Goal: Task Accomplishment & Management: Complete application form

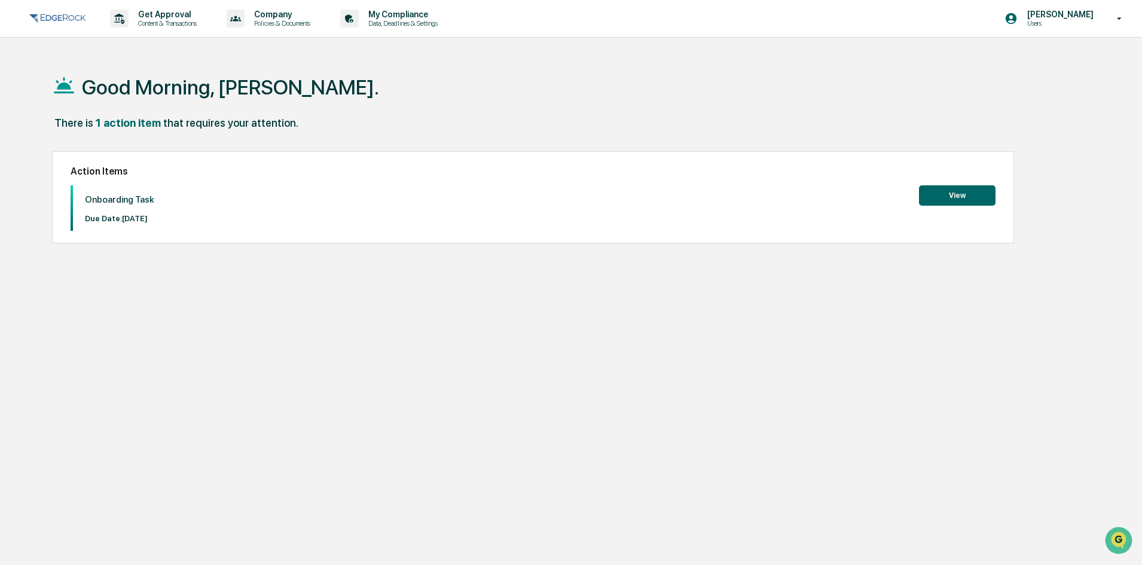
click at [964, 191] on button "View" at bounding box center [957, 195] width 77 height 20
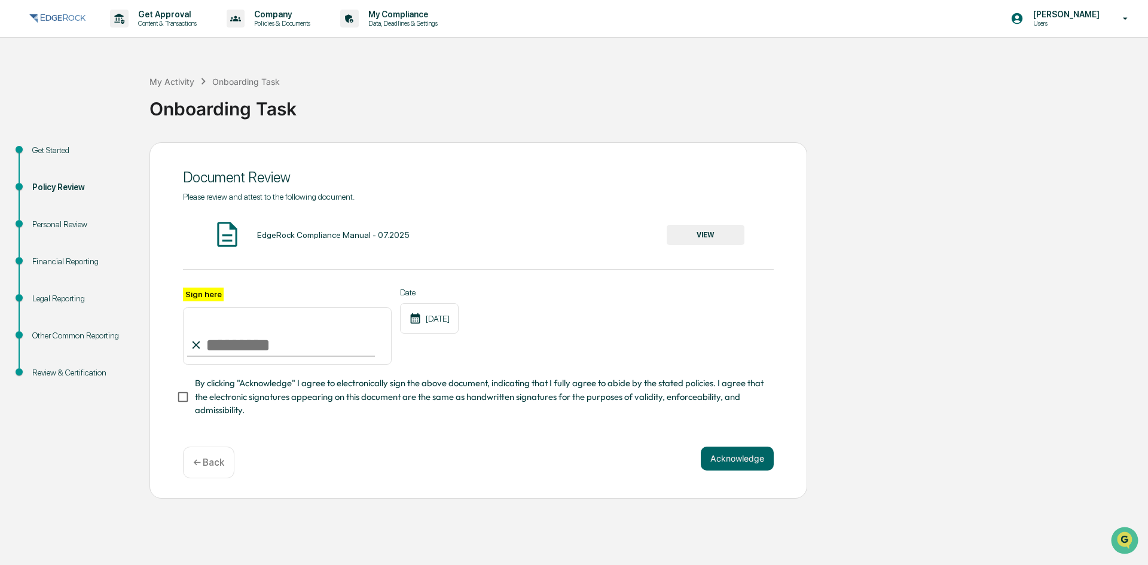
click at [704, 232] on button "VIEW" at bounding box center [706, 235] width 78 height 20
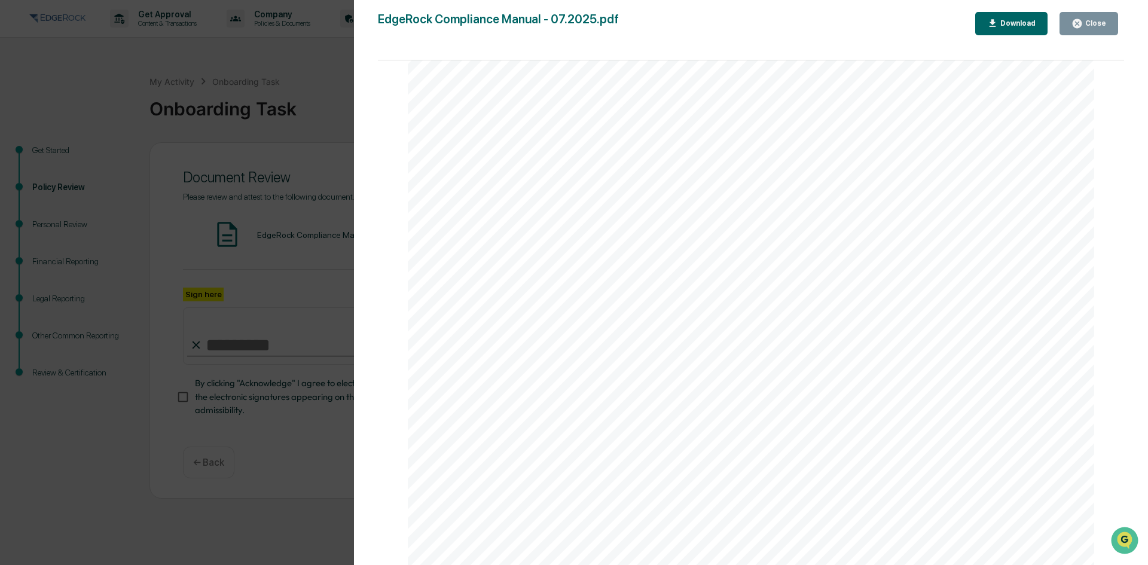
scroll to position [3946, 0]
click at [1013, 14] on button "Download" at bounding box center [1011, 23] width 73 height 23
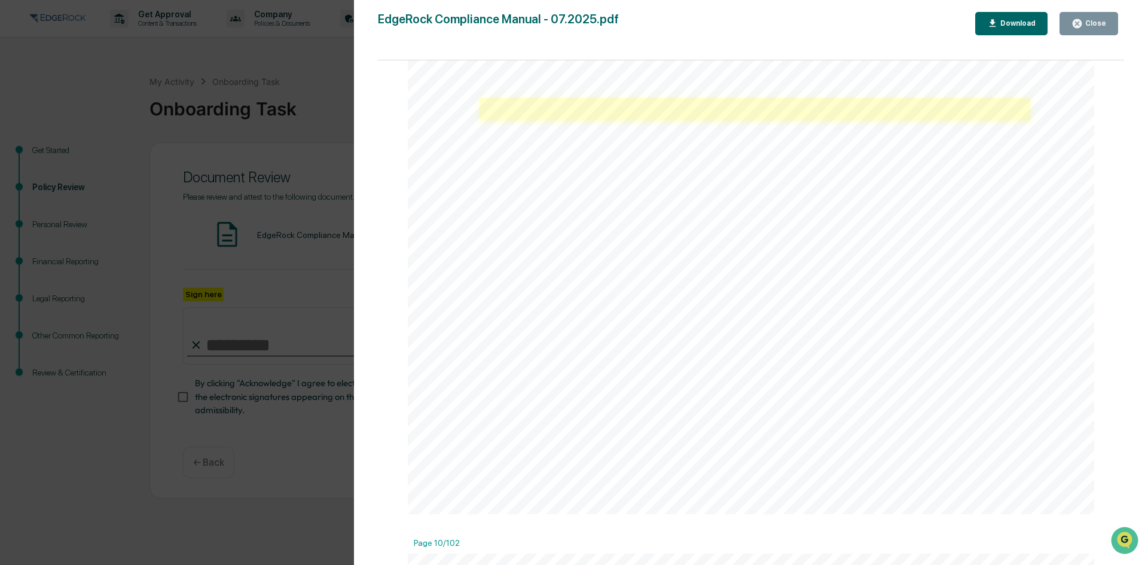
scroll to position [7952, 0]
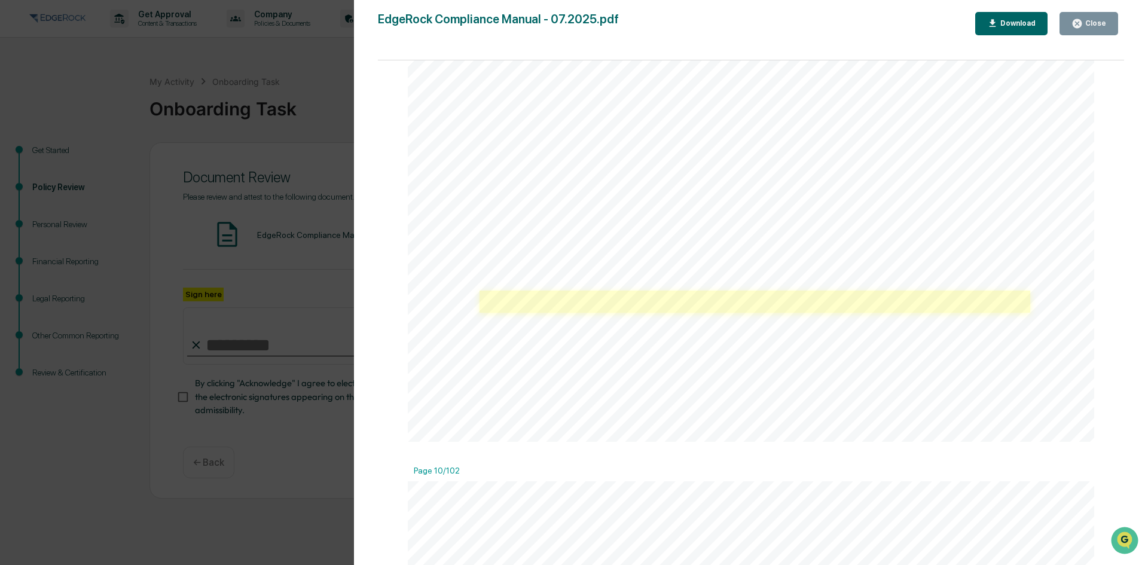
click at [508, 308] on link at bounding box center [754, 302] width 550 height 22
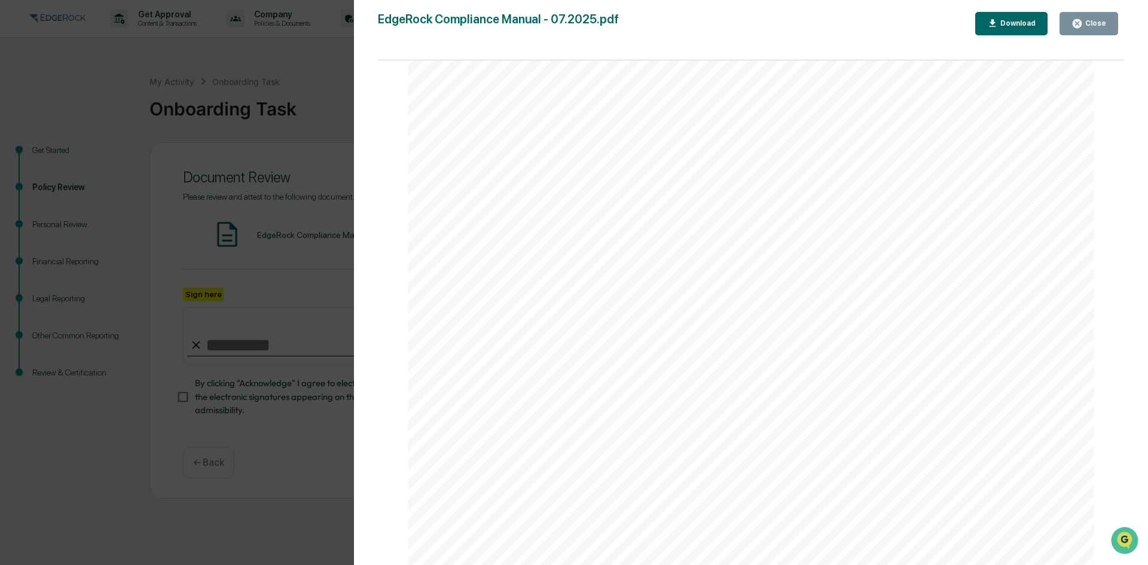
scroll to position [75266, 0]
click at [1087, 25] on div "Close" at bounding box center [1094, 23] width 23 height 8
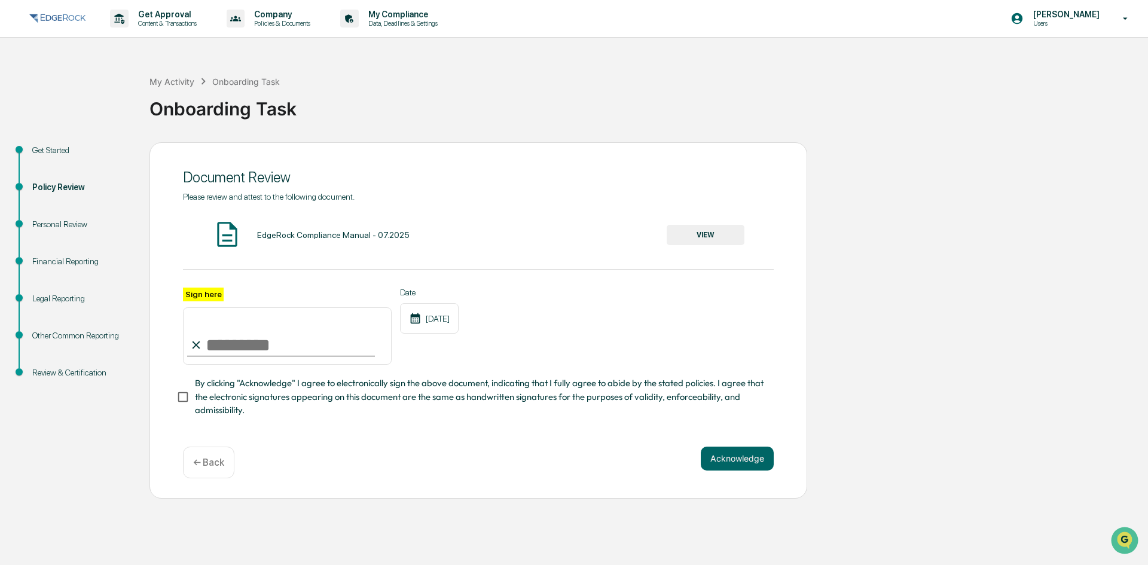
click at [233, 346] on input "Sign here" at bounding box center [287, 335] width 209 height 57
type input "**********"
click at [728, 461] on button "Acknowledge" at bounding box center [737, 459] width 73 height 24
